Goal: Task Accomplishment & Management: Use online tool/utility

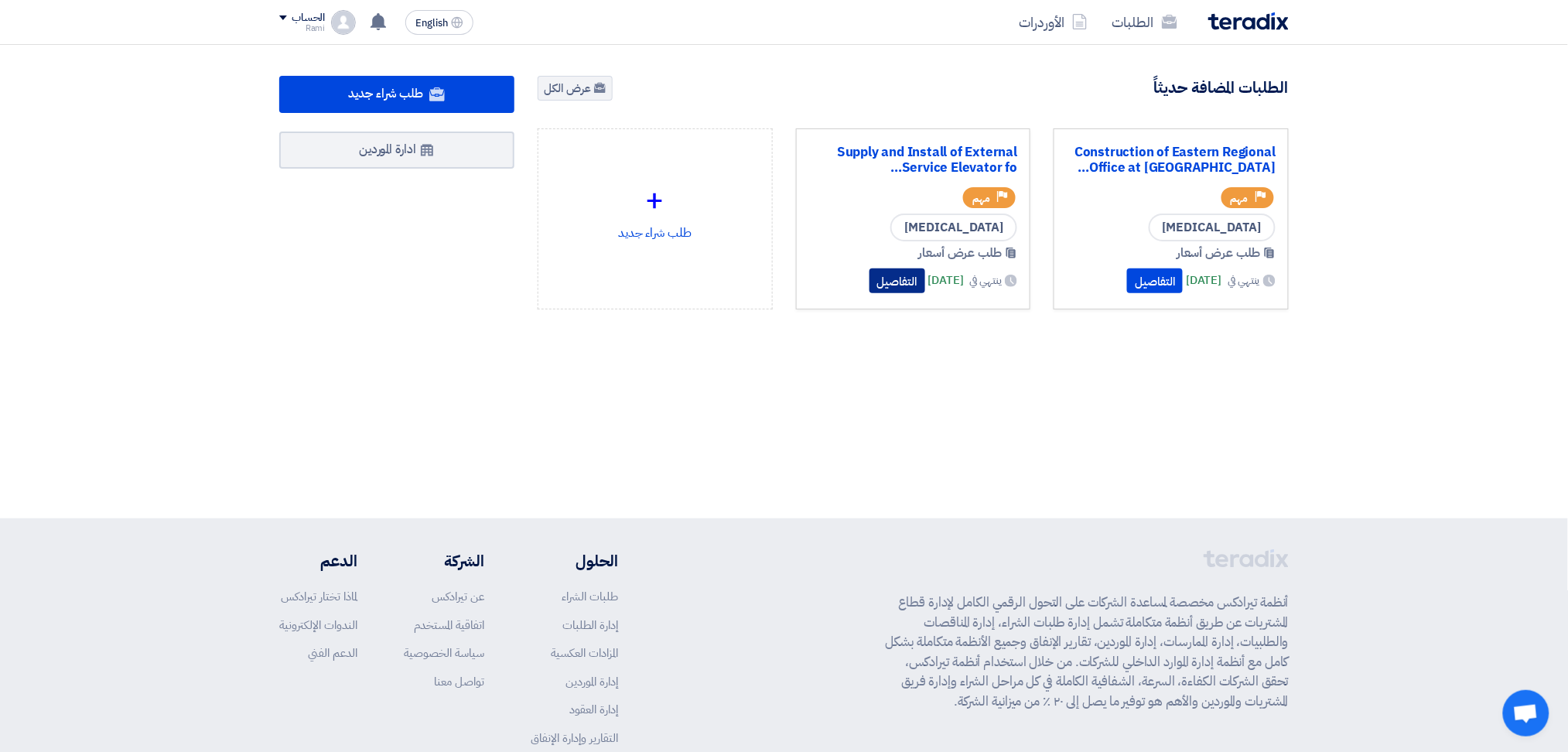
click at [869, 269] on button "التفاصيل" at bounding box center [897, 280] width 56 height 25
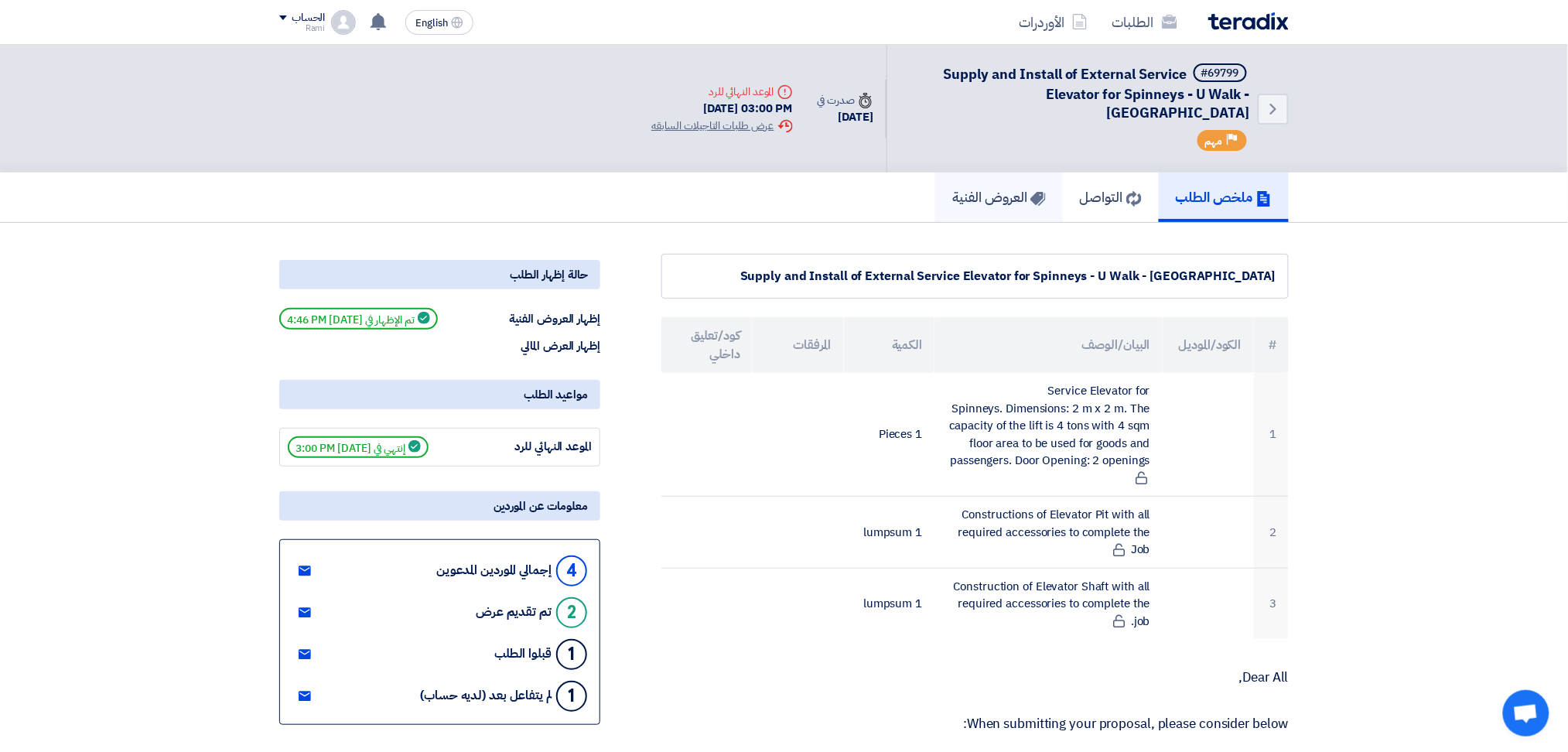
click at [952, 188] on h5 "العروض الفنية" at bounding box center [999, 196] width 93 height 17
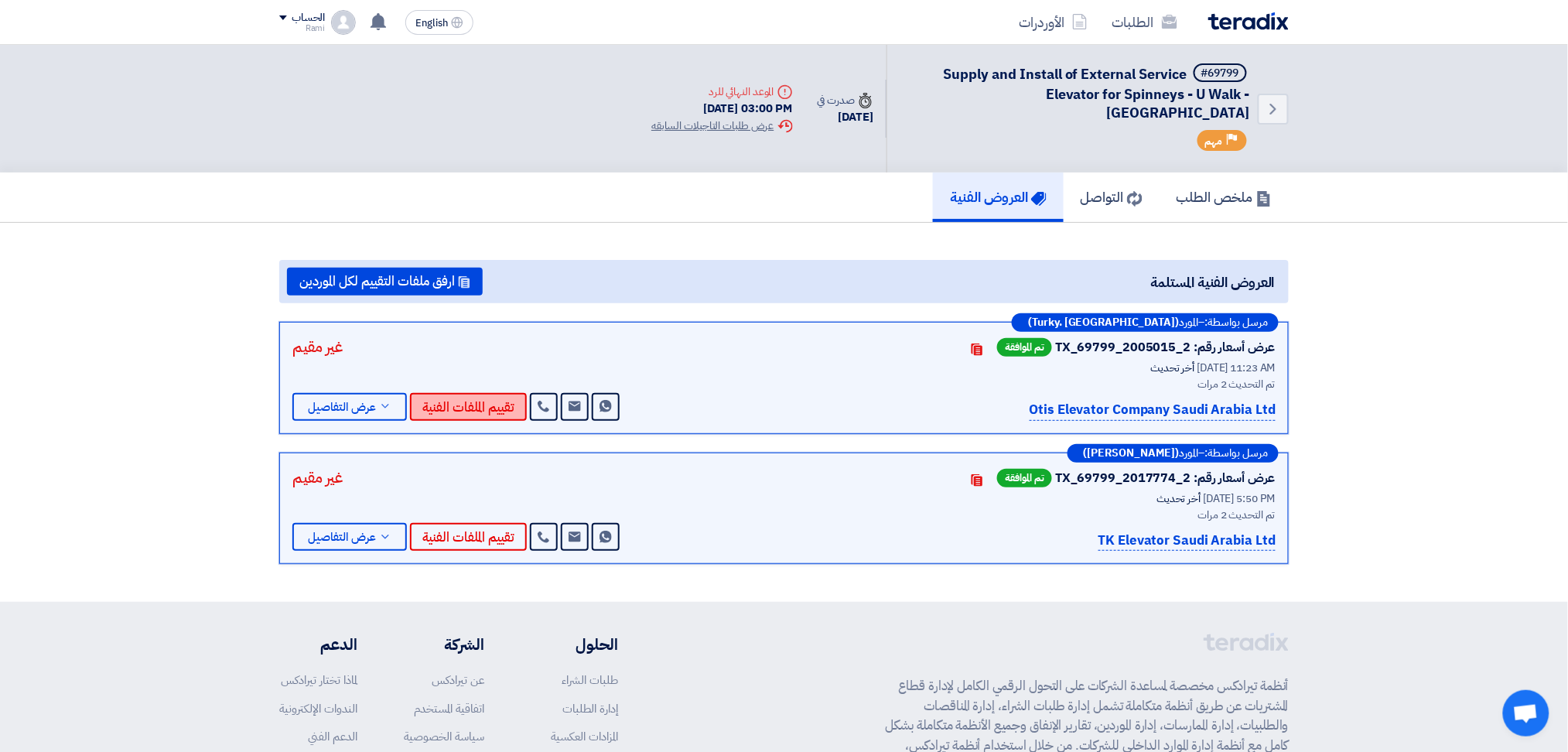
click at [456, 392] on button "تقييم الملفات الفنية" at bounding box center [468, 406] width 117 height 27
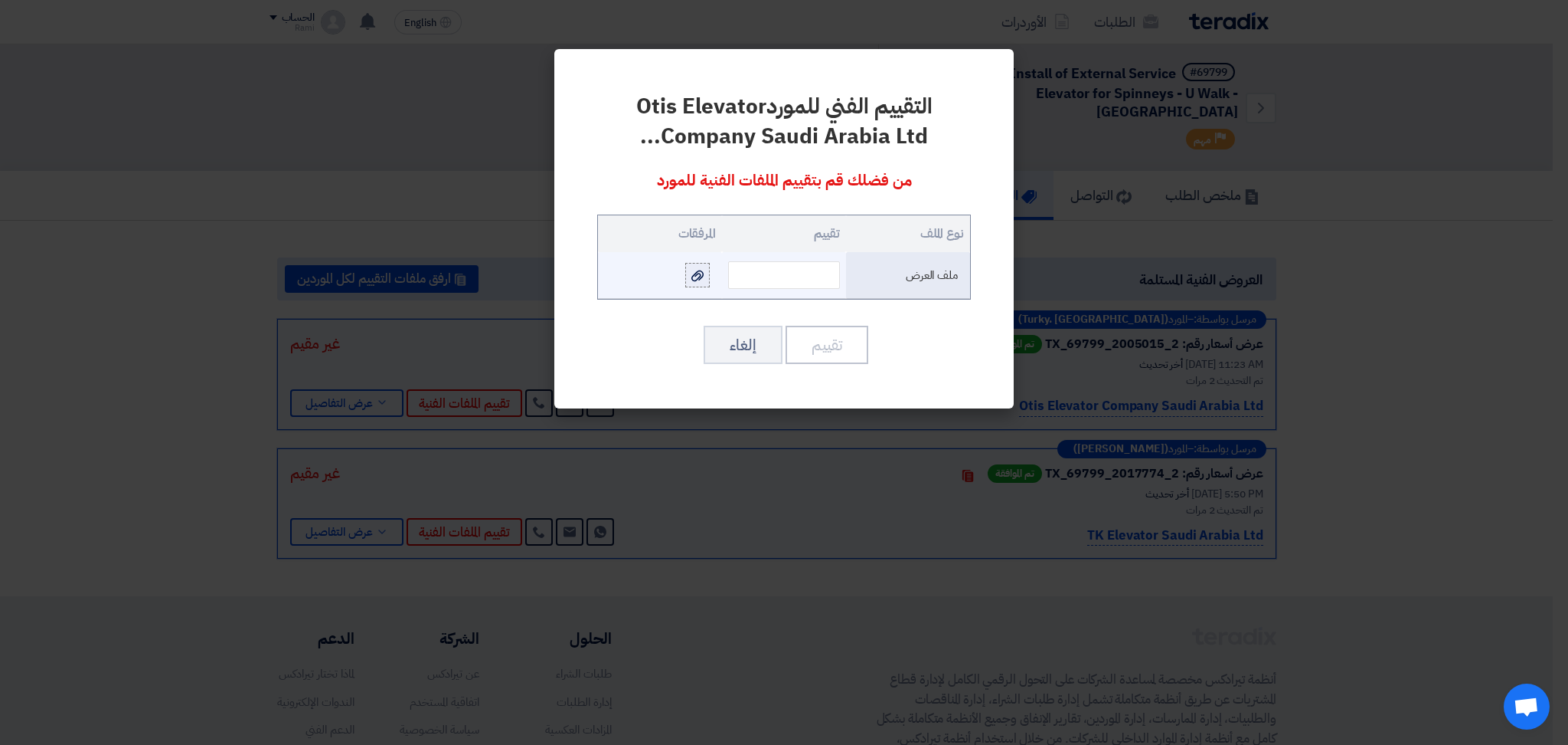
click at [696, 279] on icon at bounding box center [697, 276] width 13 height 13
click at [0, 0] on input "file" at bounding box center [0, 0] width 0 height 0
click at [691, 280] on icon at bounding box center [697, 276] width 13 height 13
click at [0, 0] on input "file" at bounding box center [0, 0] width 0 height 0
click at [696, 276] on icon at bounding box center [697, 276] width 13 height 13
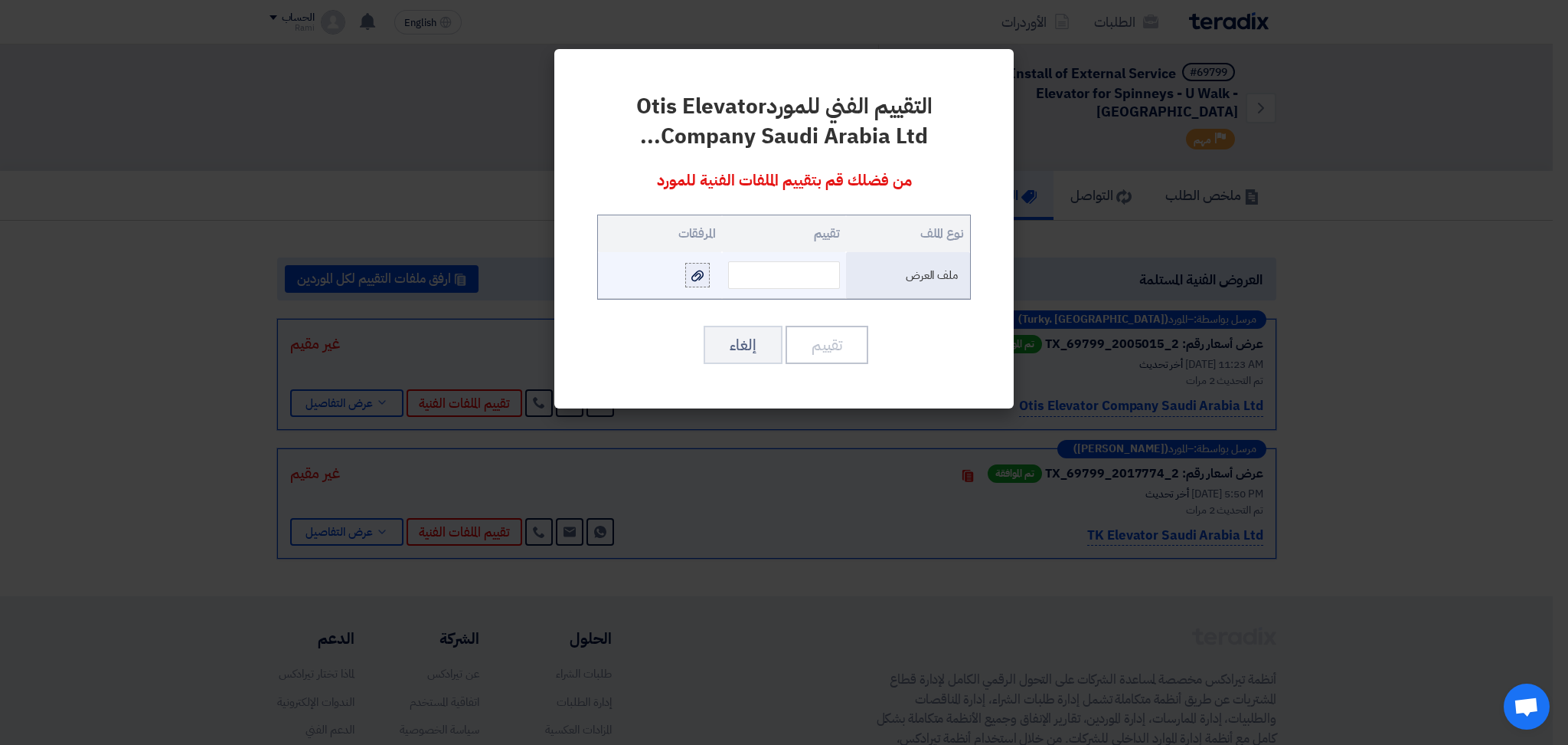
click at [0, 0] on input "file" at bounding box center [0, 0] width 0 height 0
click at [775, 280] on input "text" at bounding box center [784, 275] width 111 height 27
type input "94"
click at [837, 342] on button "تقييم" at bounding box center [826, 344] width 82 height 38
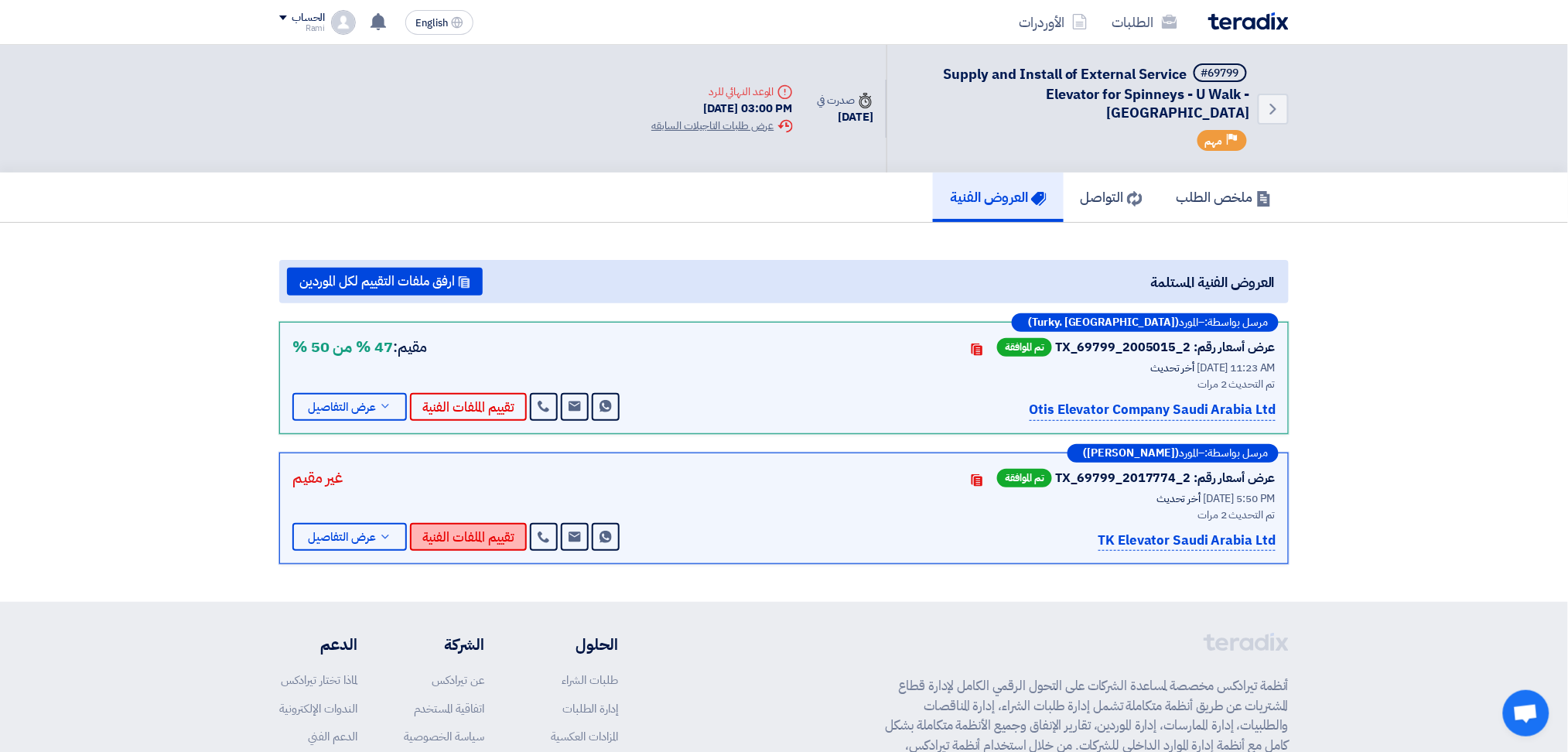
click at [448, 523] on button "تقييم الملفات الفنية" at bounding box center [468, 537] width 117 height 27
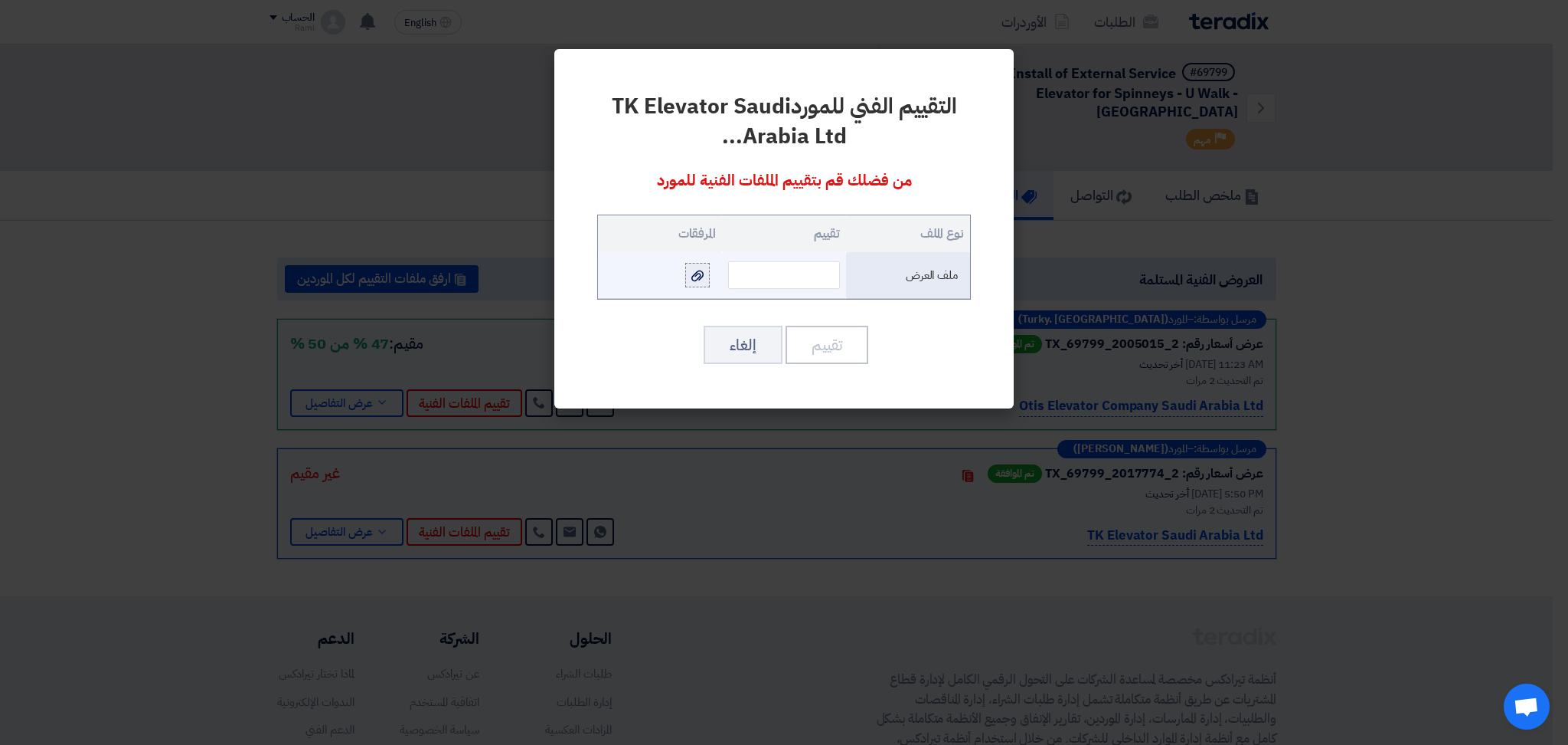
click at [698, 284] on div at bounding box center [697, 275] width 15 height 17
click at [0, 0] on input "file" at bounding box center [0, 0] width 0 height 0
click at [761, 280] on input "text" at bounding box center [784, 275] width 111 height 27
type input "96"
click at [821, 340] on button "تقييم" at bounding box center [826, 344] width 82 height 38
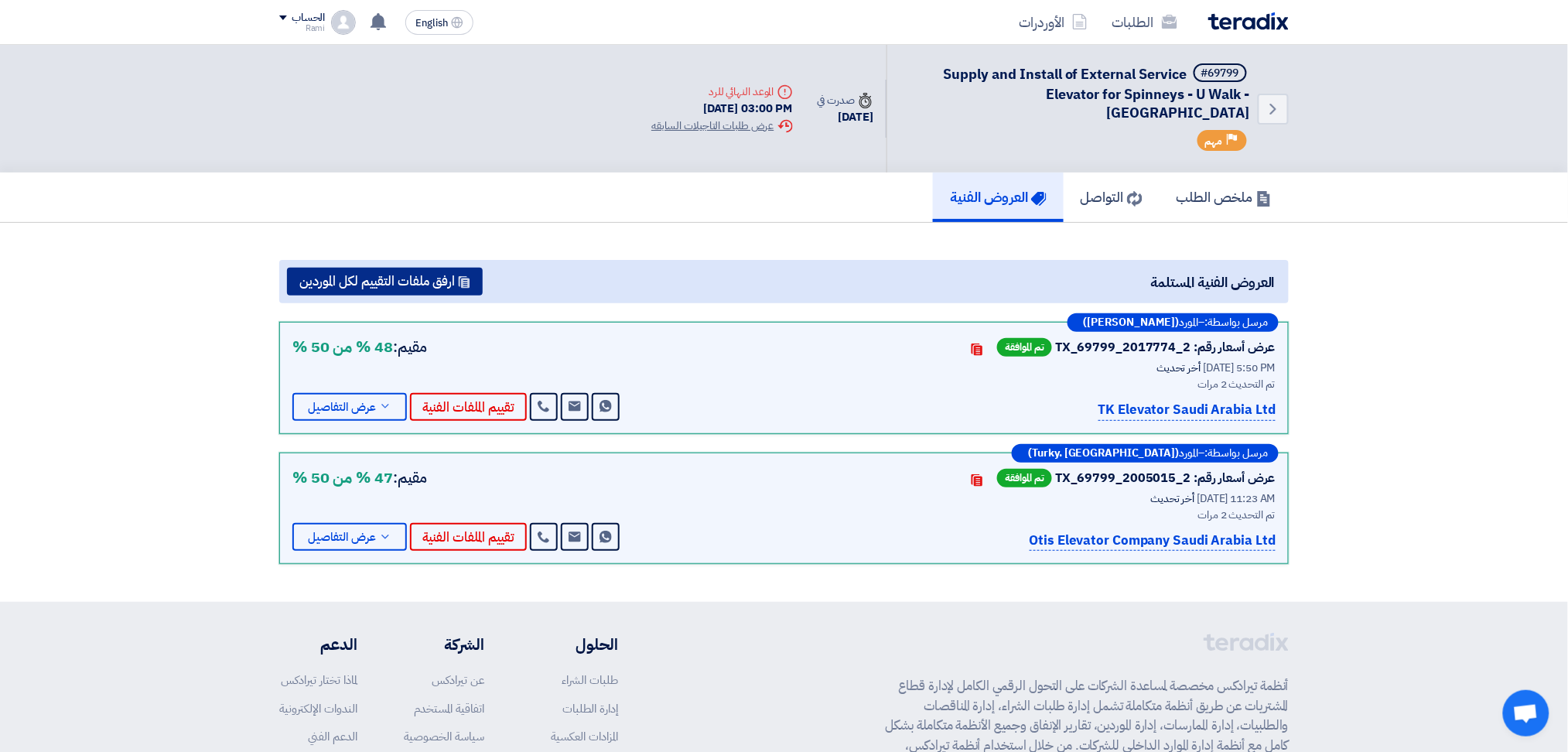
click at [437, 268] on button "ارفق ملفات التقييم لكل الموردين" at bounding box center [385, 282] width 196 height 27
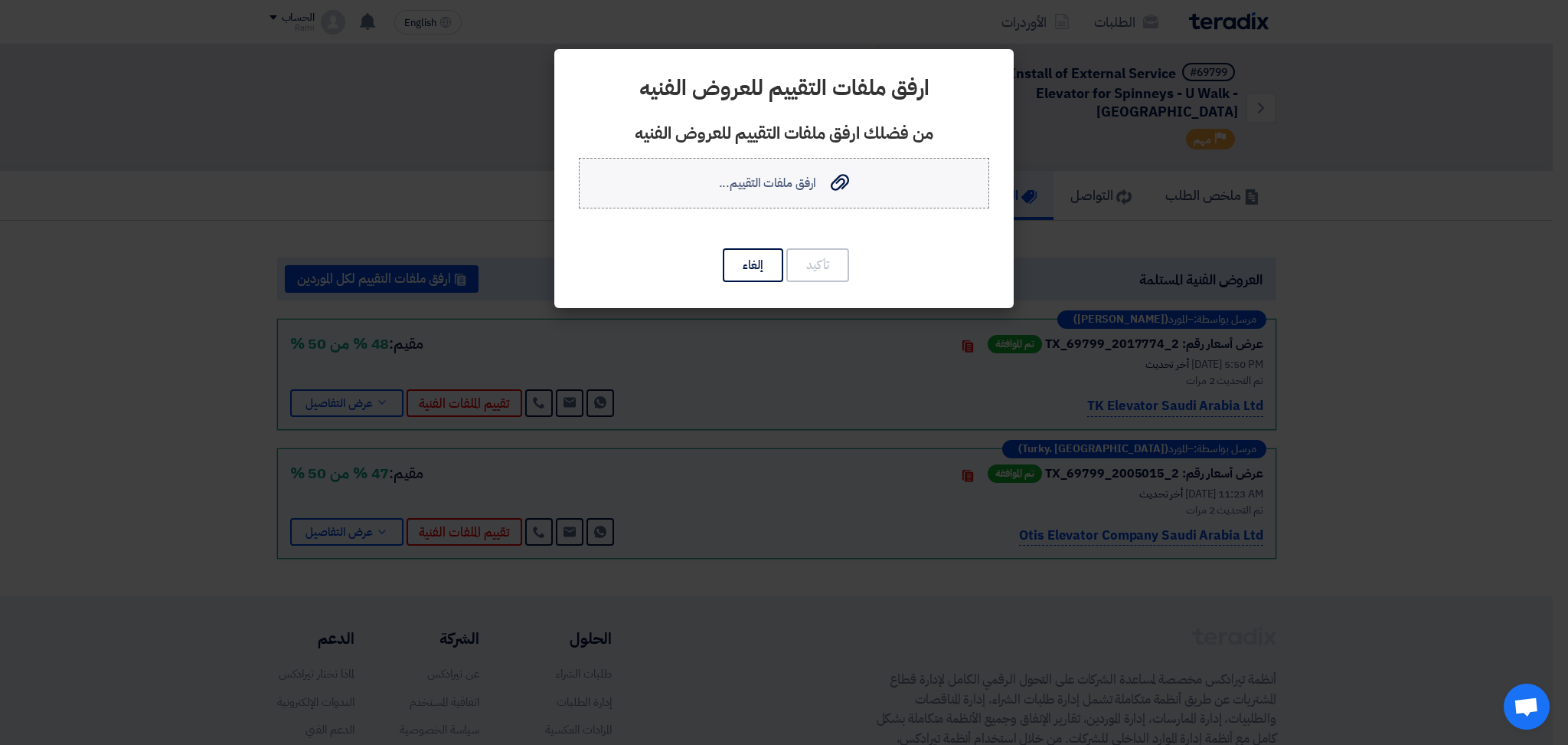
click at [834, 184] on use at bounding box center [840, 182] width 18 height 17
click at [0, 0] on input "ارفق ملفات التقييم... ارفق ملفات التقييم..." at bounding box center [0, 0] width 0 height 0
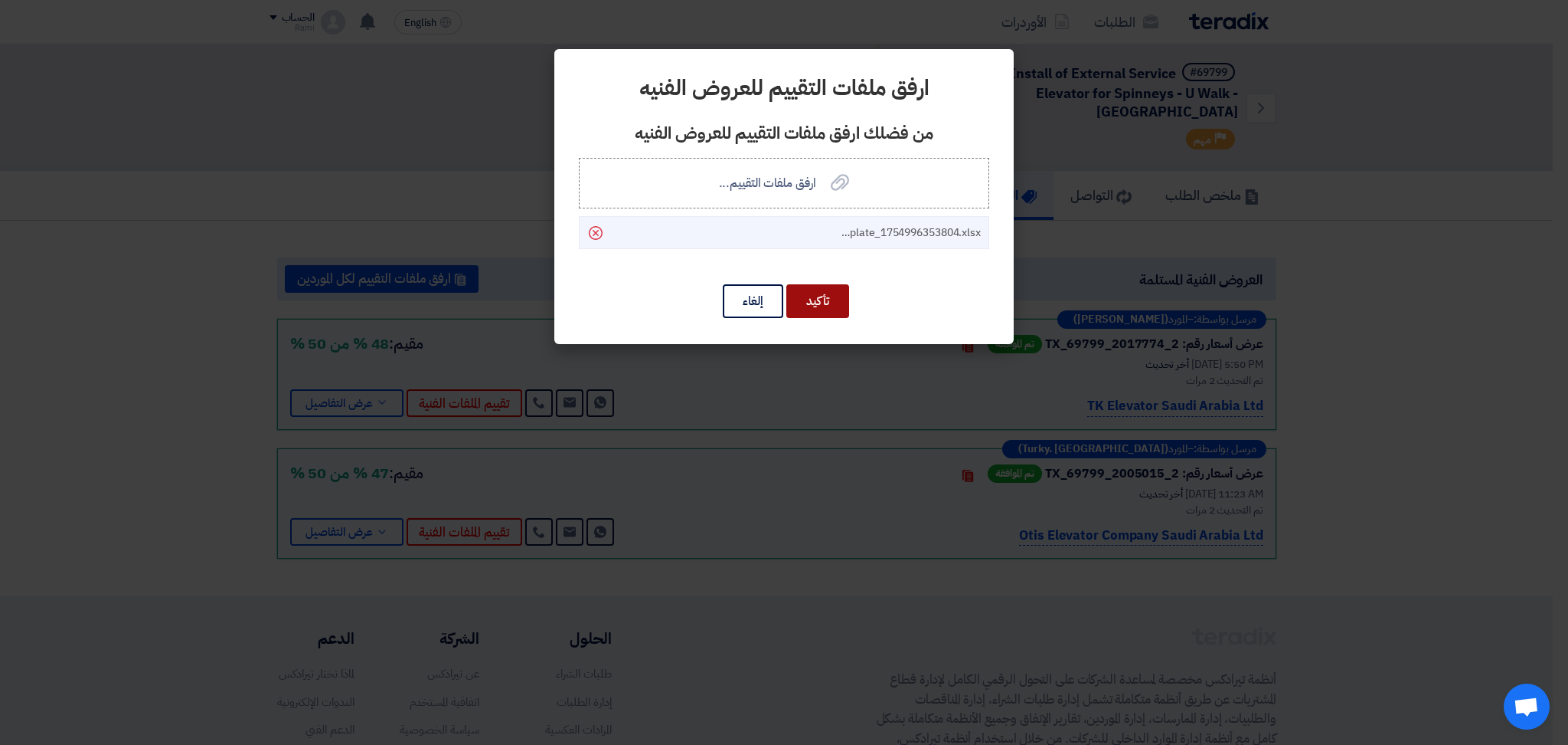
click at [815, 300] on button "تأكيد" at bounding box center [817, 301] width 63 height 34
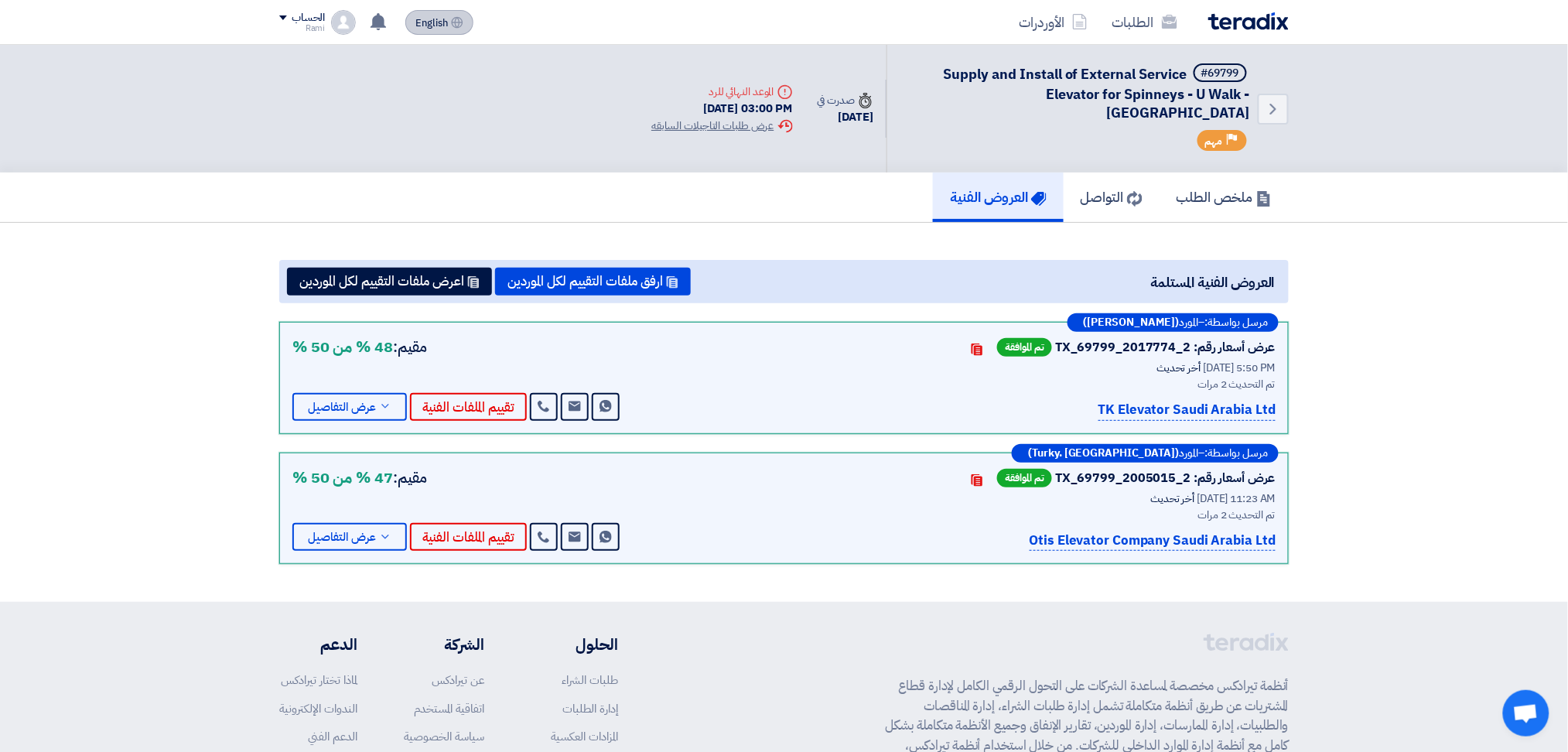
click at [442, 17] on span "English" at bounding box center [432, 23] width 33 height 11
